Goal: Use online tool/utility: Utilize a website feature to perform a specific function

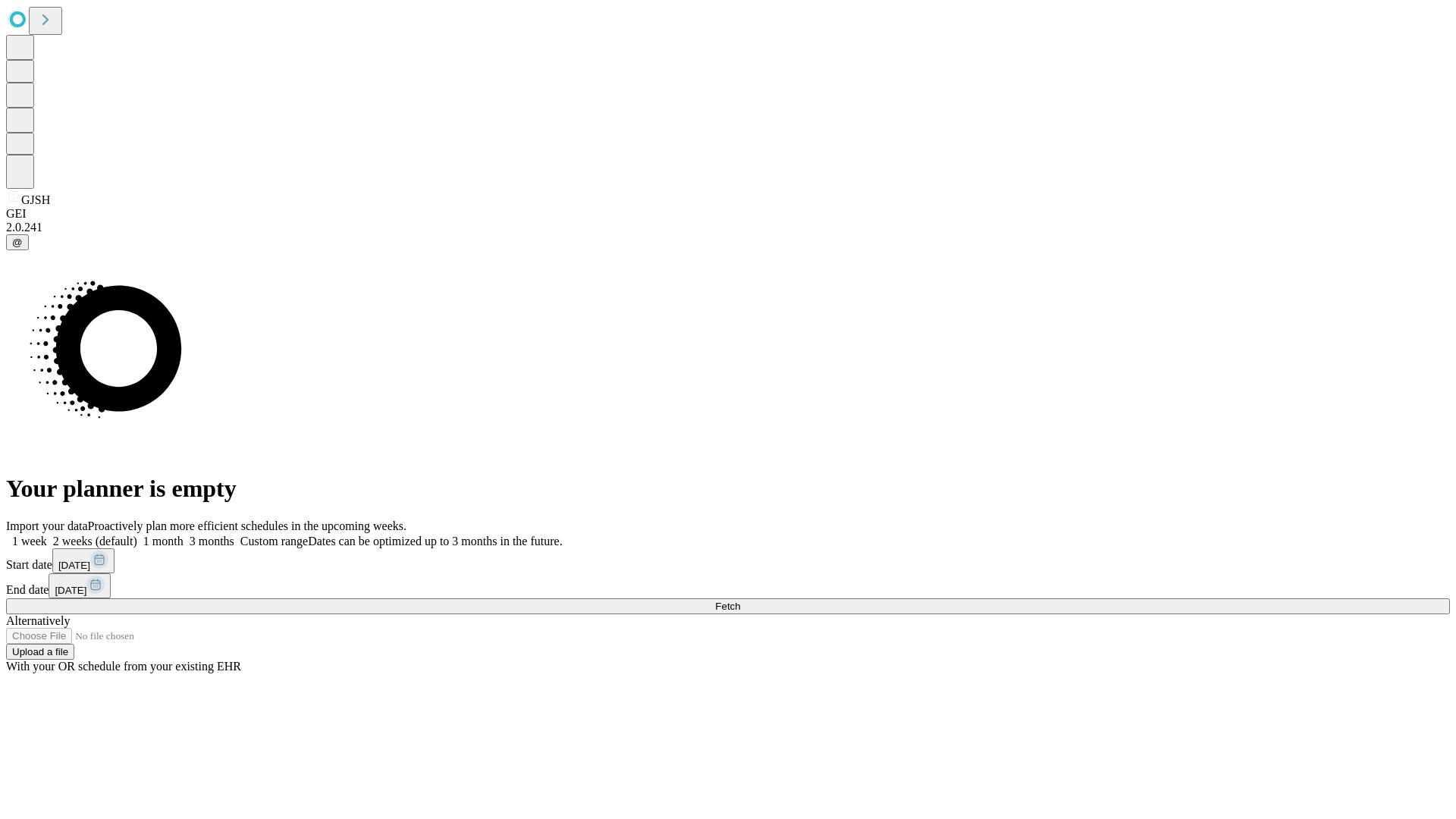
click at [741, 600] on span "Fetch" at bounding box center [728, 606] width 25 height 12
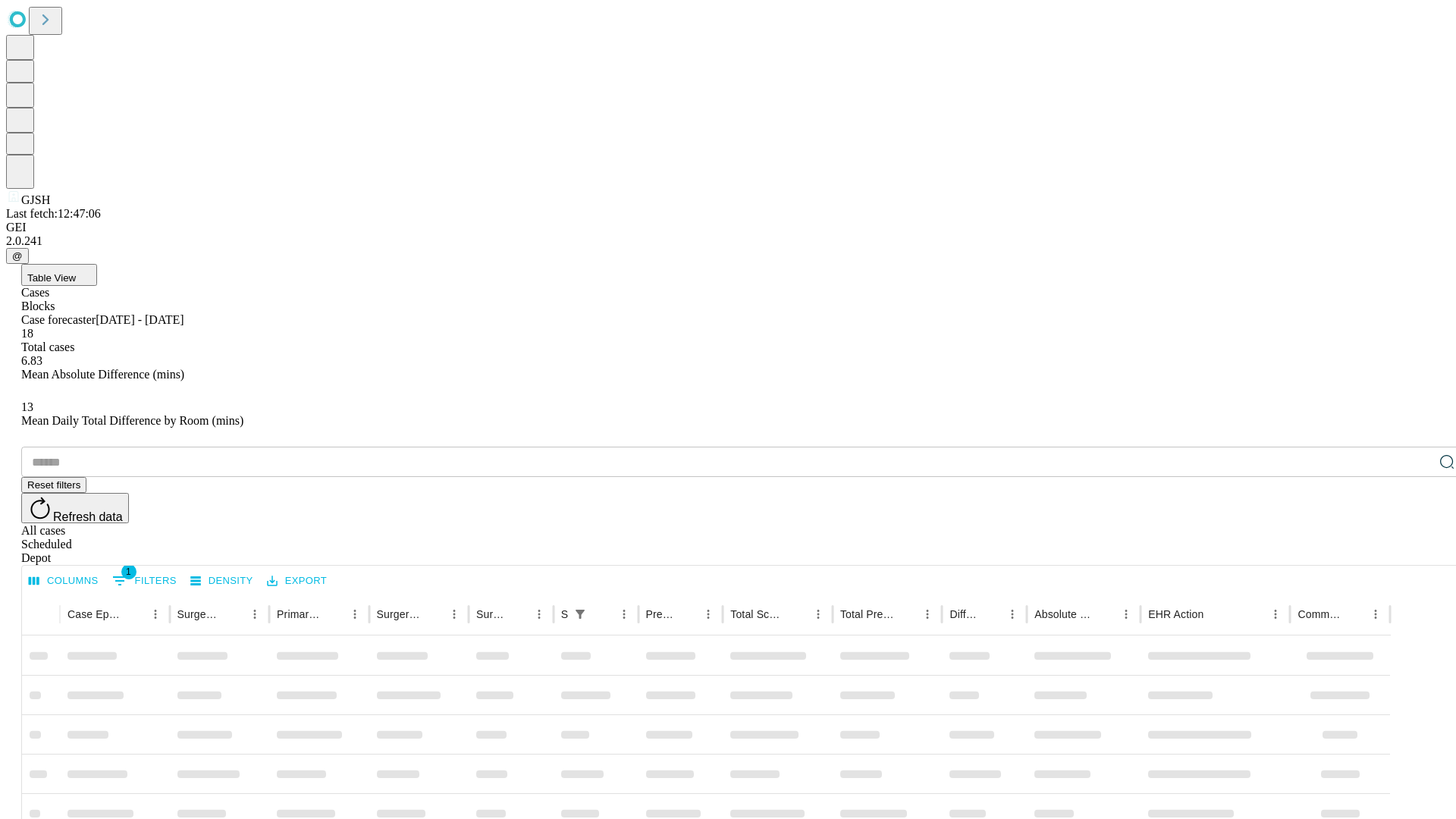
click at [76, 272] on span "Table View" at bounding box center [52, 278] width 48 height 12
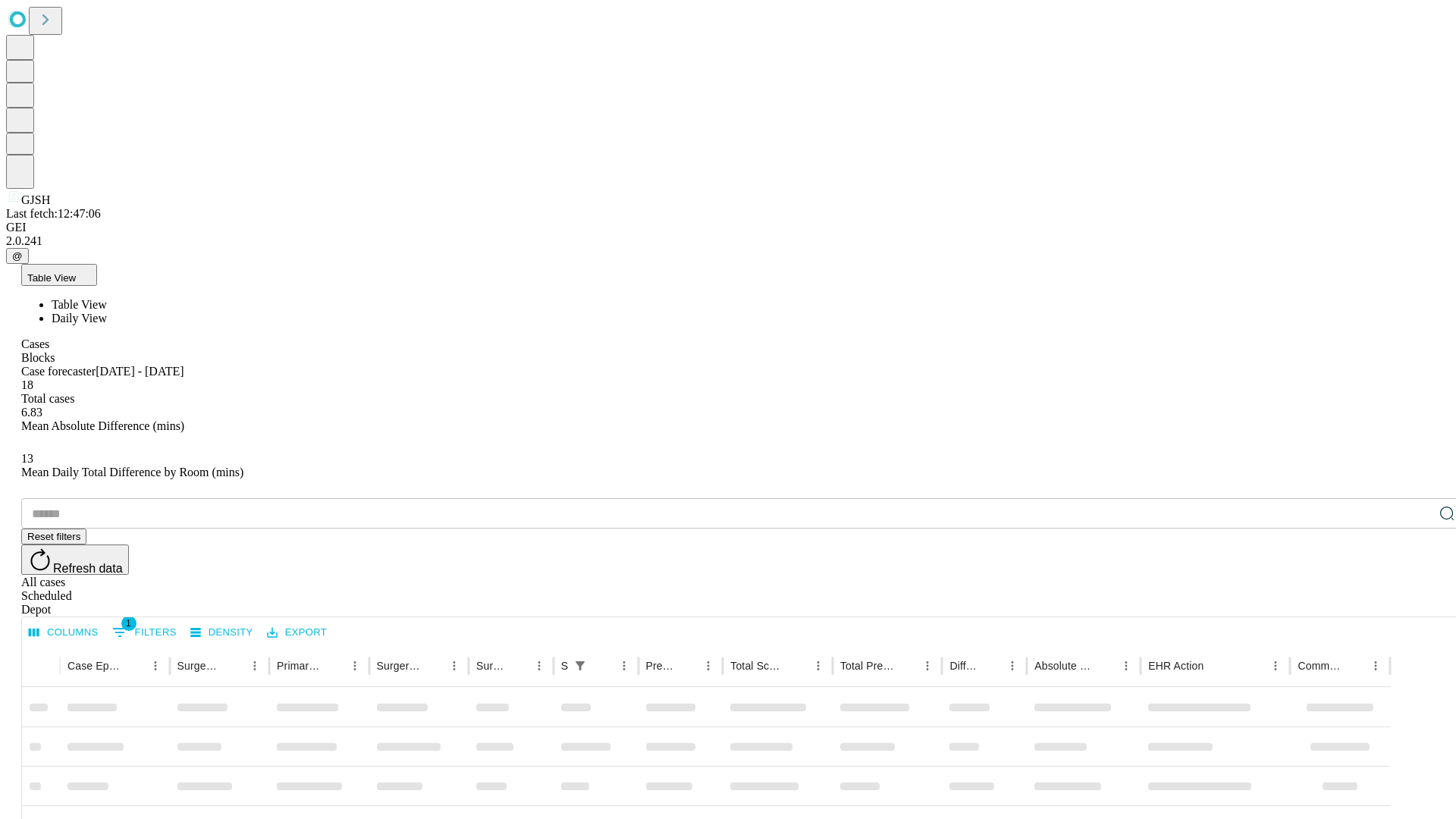
click at [107, 312] on span "Daily View" at bounding box center [79, 318] width 55 height 13
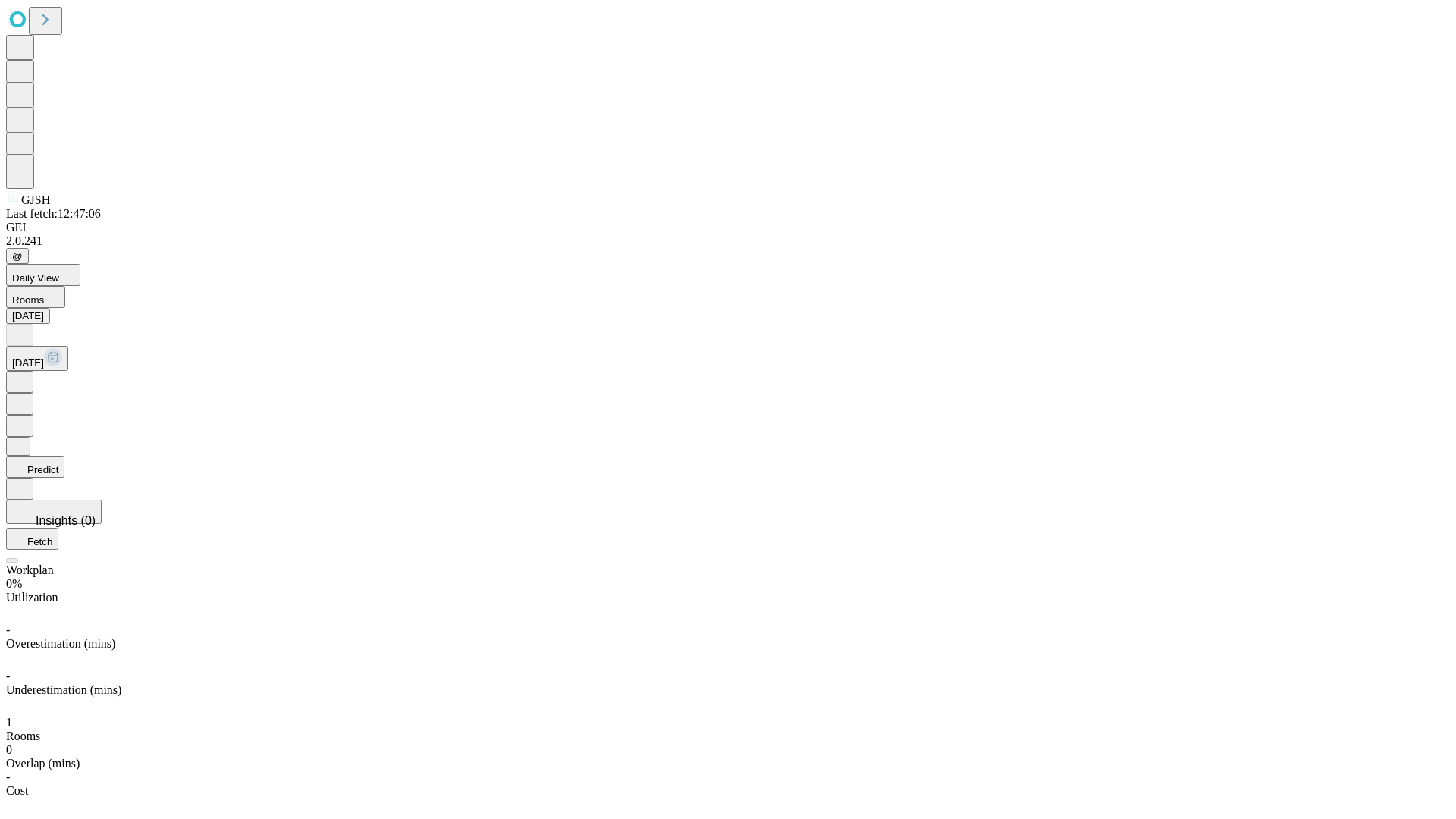
click at [64, 455] on button "Predict" at bounding box center [35, 466] width 58 height 22
